Goal: Information Seeking & Learning: Learn about a topic

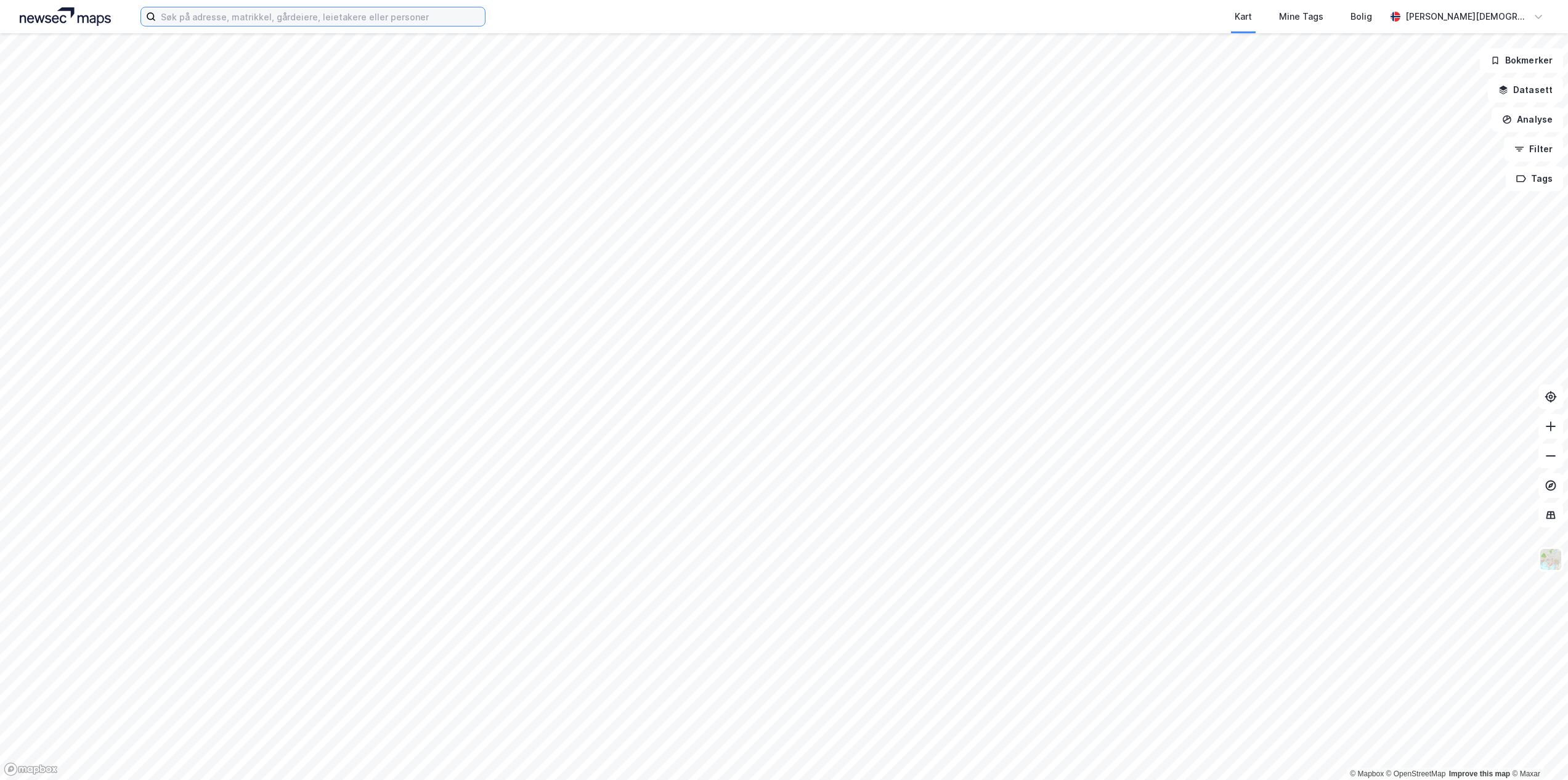
click at [390, 17] on input at bounding box center [321, 17] width 329 height 19
type input "brokelandsheia"
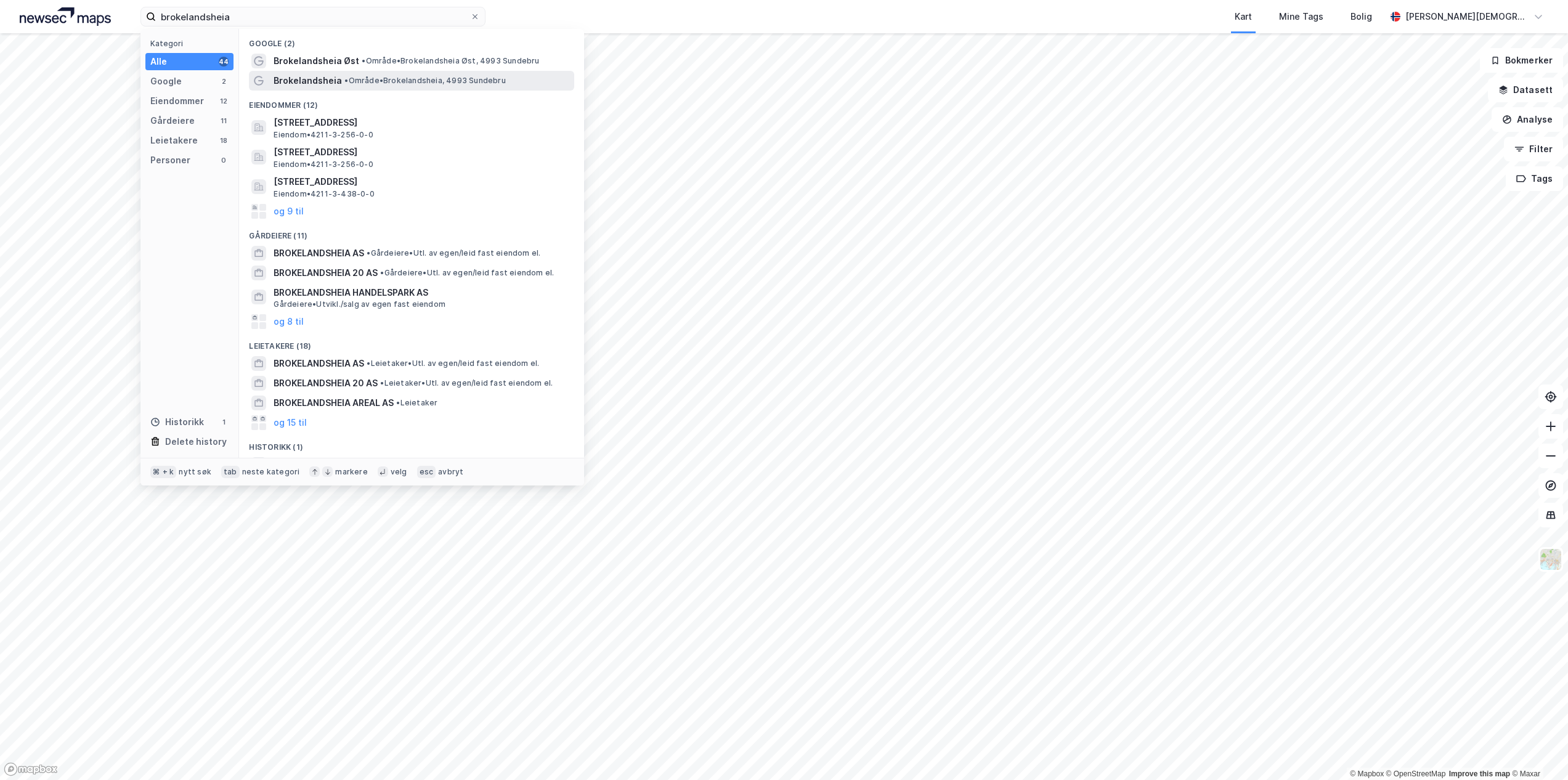
click at [370, 86] on div "Brokelandsheia • Område • Brokelandsheia, 4993 Sundebru" at bounding box center [423, 81] width 298 height 15
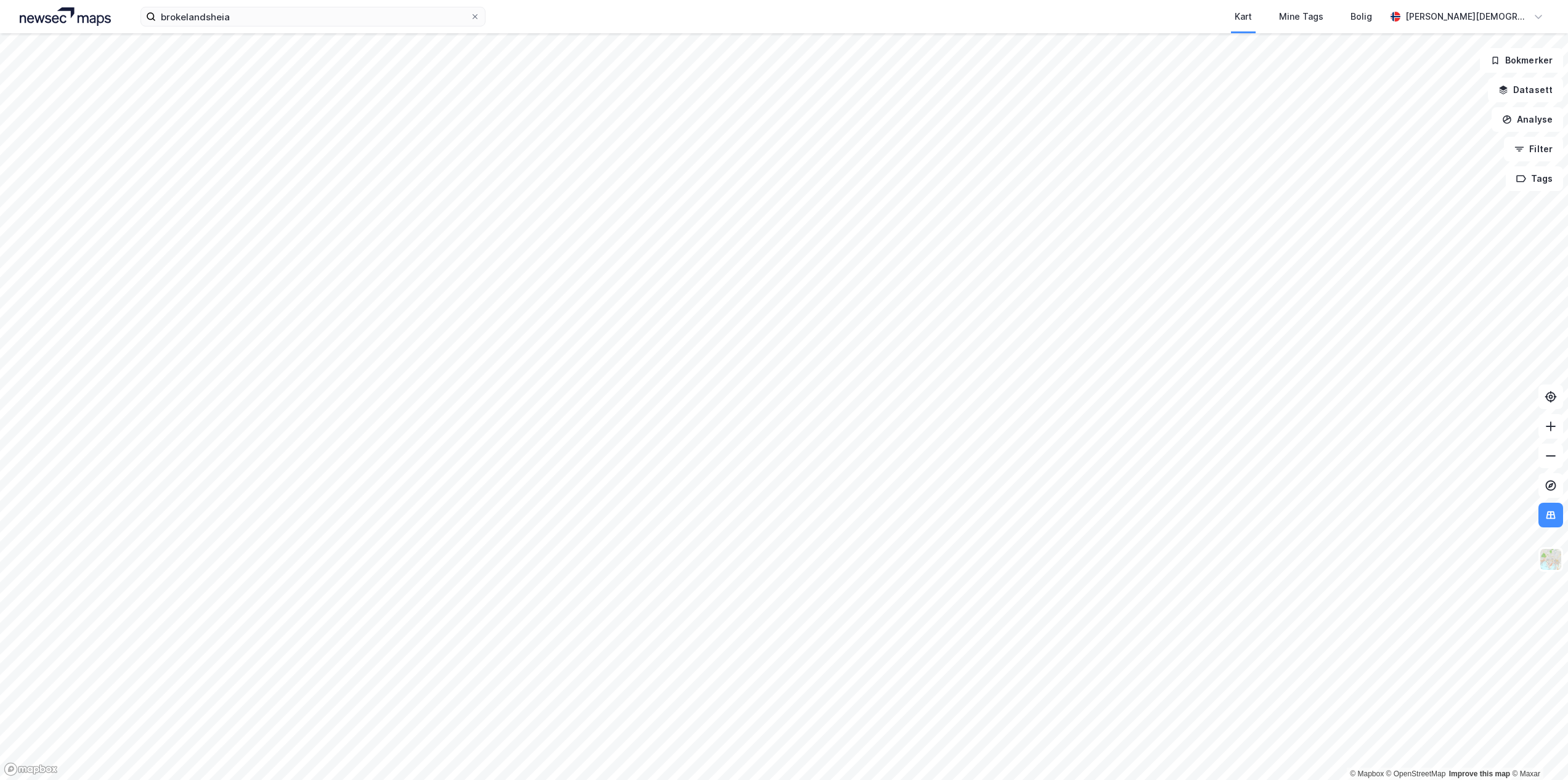
click at [1097, 11] on div "Kart Mine Tags Bolig" at bounding box center [966, 17] width 841 height 33
click at [1048, 9] on div "Kart Mine Tags Bolig" at bounding box center [966, 17] width 841 height 33
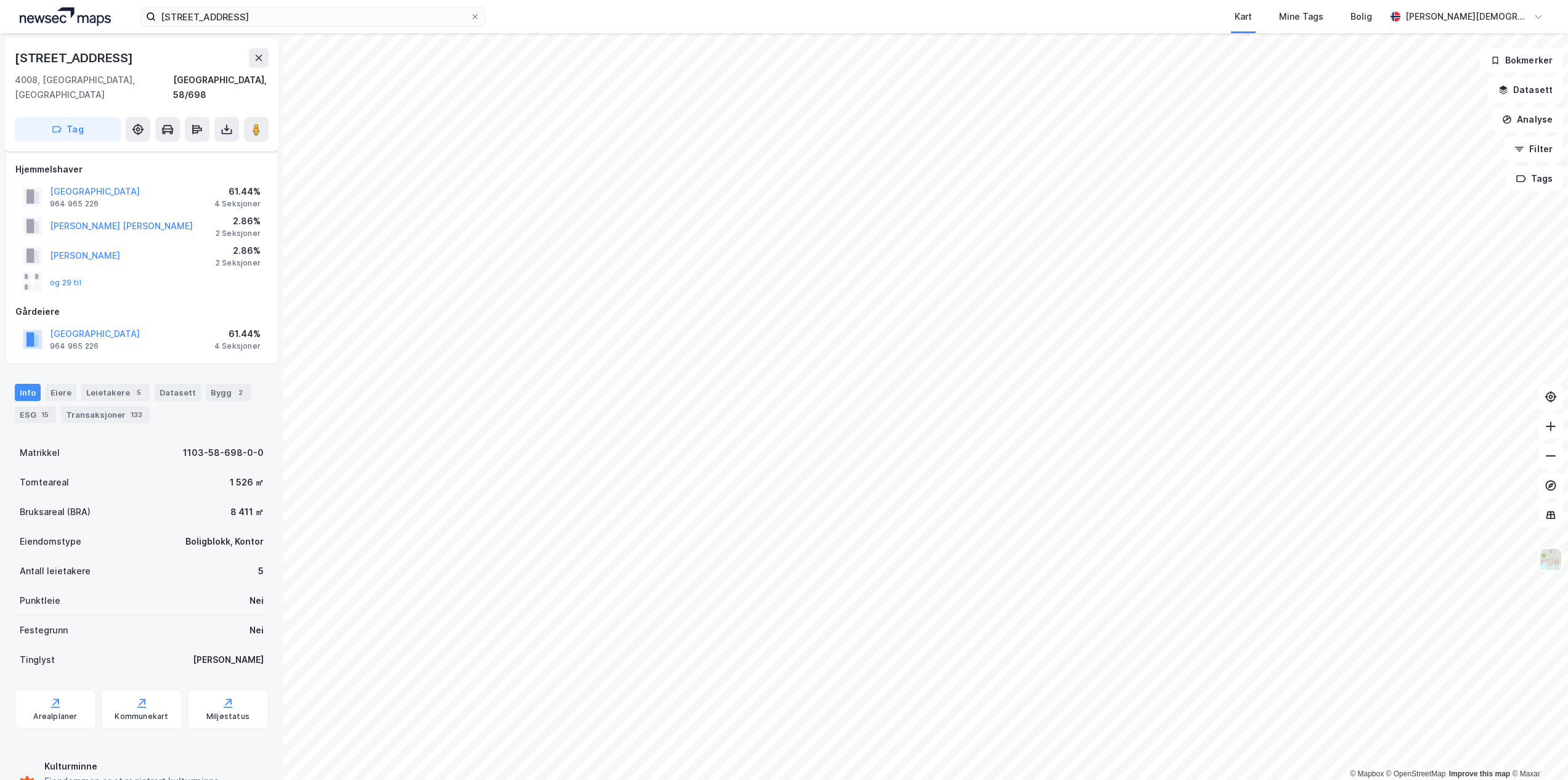
scroll to position [139, 0]
